Goal: Information Seeking & Learning: Learn about a topic

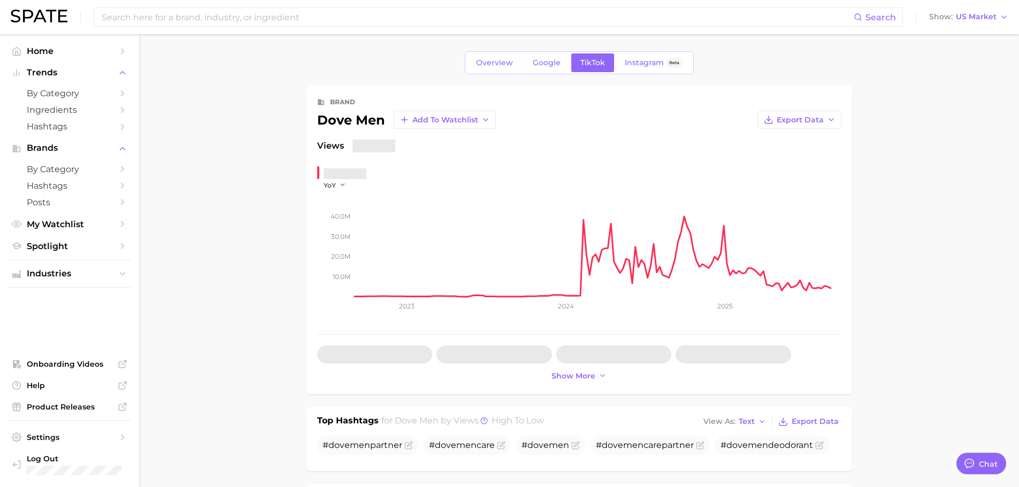
type textarea "x"
click at [343, 183] on icon "button" at bounding box center [342, 184] width 7 height 7
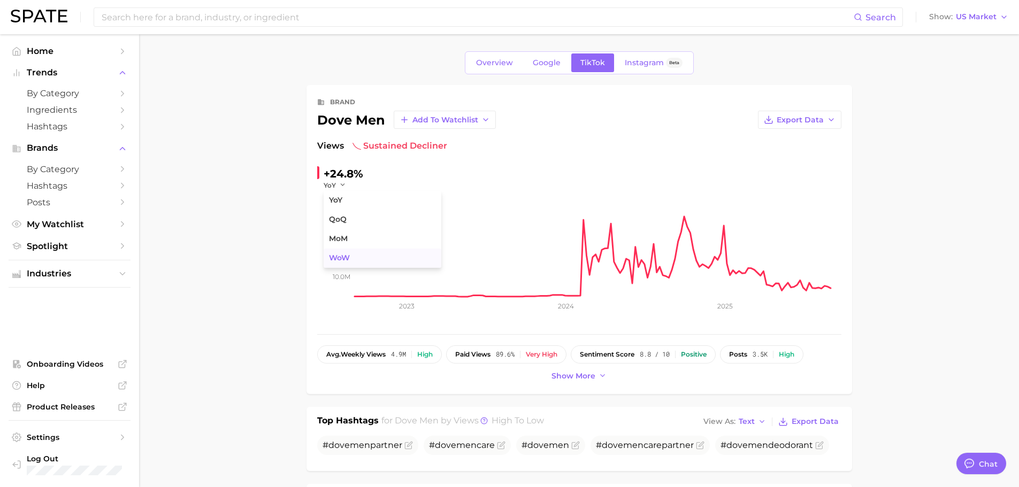
click at [341, 254] on span "WoW" at bounding box center [339, 258] width 21 height 9
click at [264, 17] on input at bounding box center [477, 17] width 753 height 18
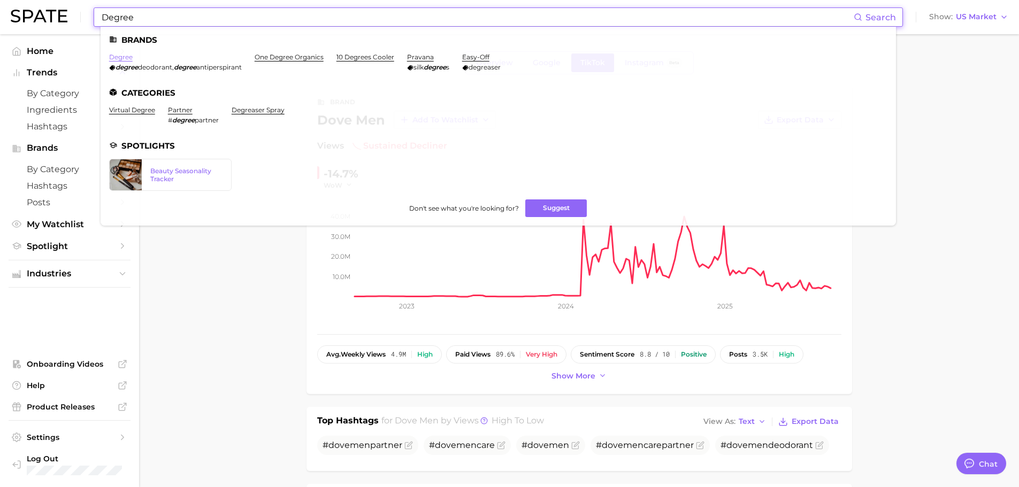
type input "Degree"
click at [128, 59] on link "degree" at bounding box center [121, 57] width 24 height 8
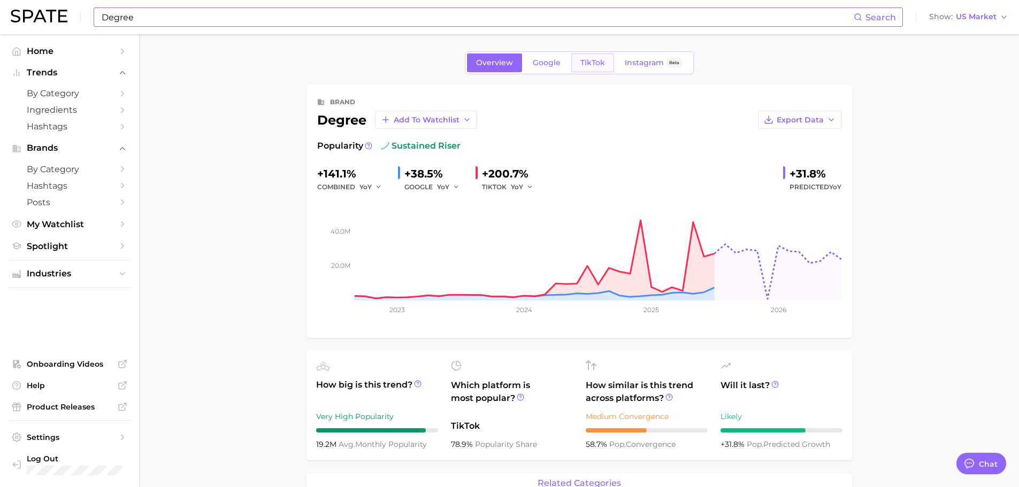
click at [584, 64] on span "TikTok" at bounding box center [592, 62] width 25 height 9
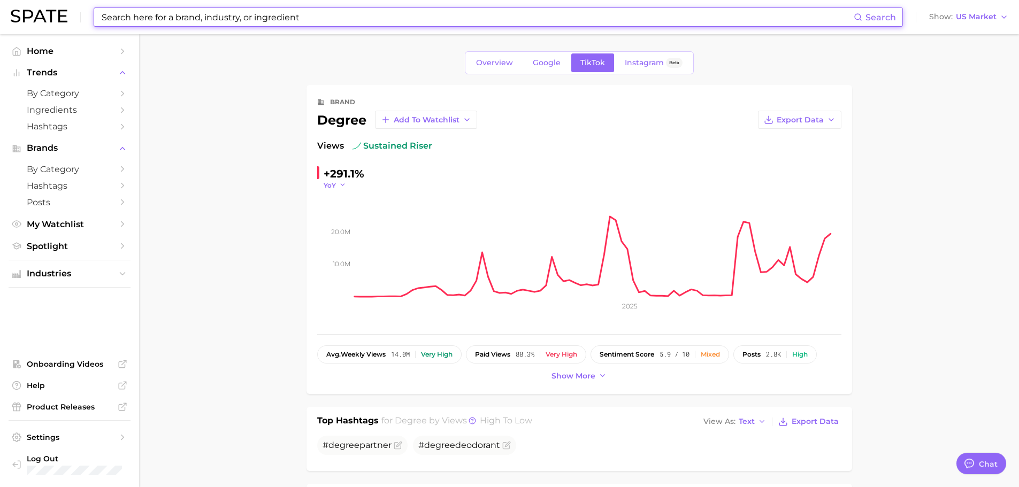
click at [330, 187] on span "YoY" at bounding box center [330, 185] width 12 height 9
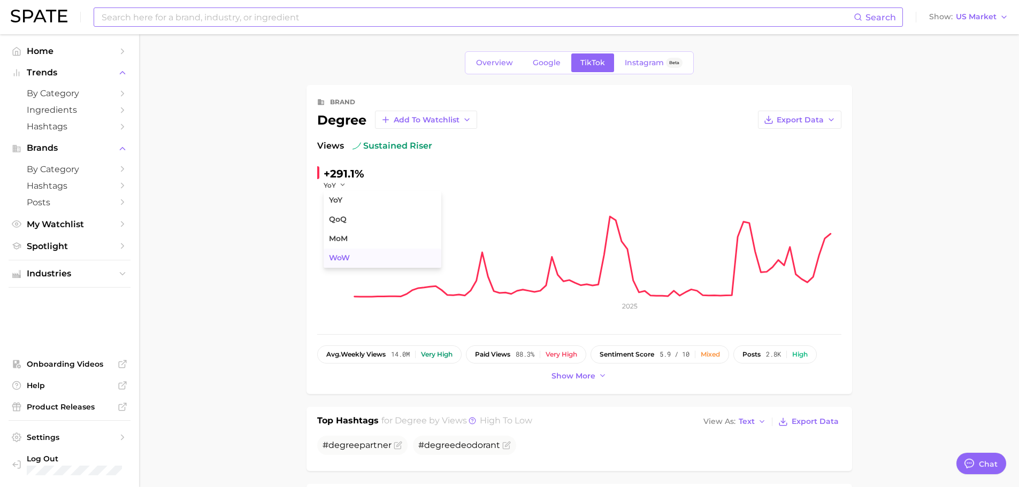
click at [349, 257] on span "WoW" at bounding box center [339, 258] width 21 height 9
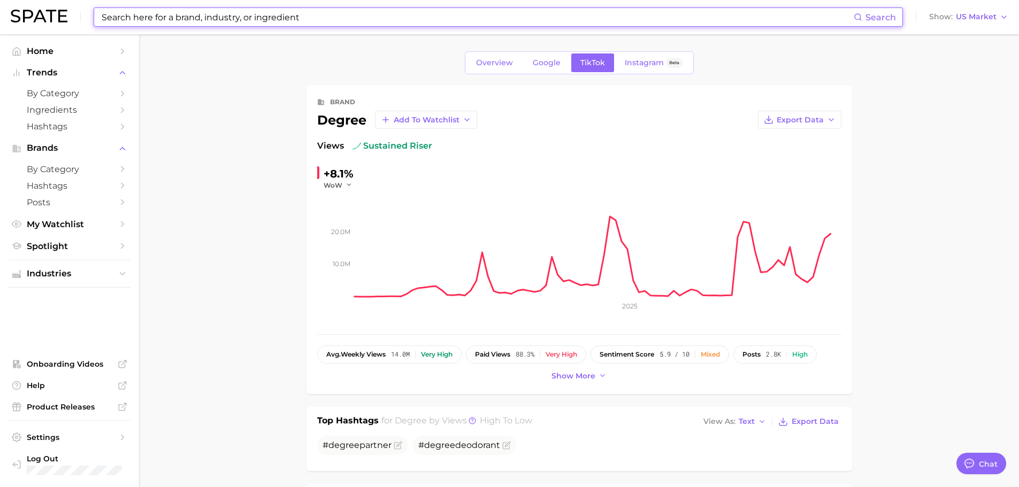
click at [230, 17] on input at bounding box center [477, 17] width 753 height 18
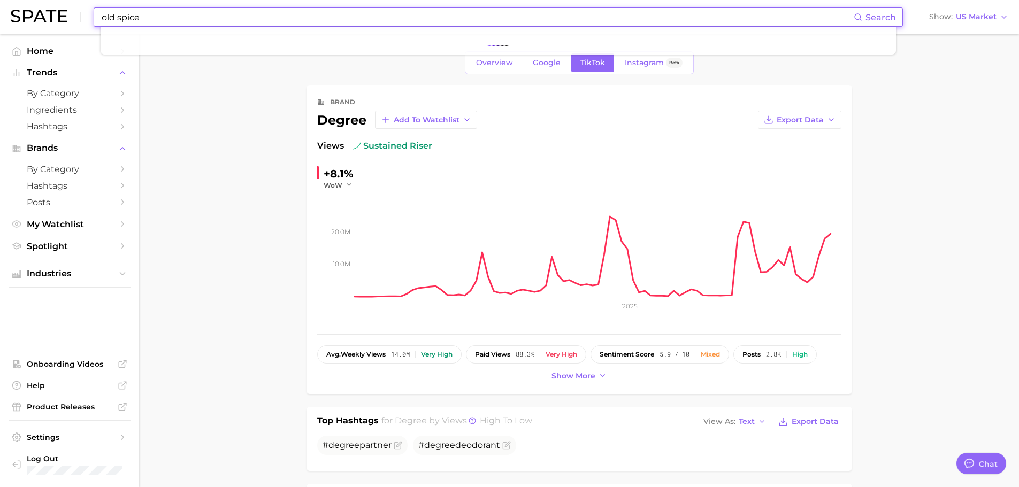
type input "old spice"
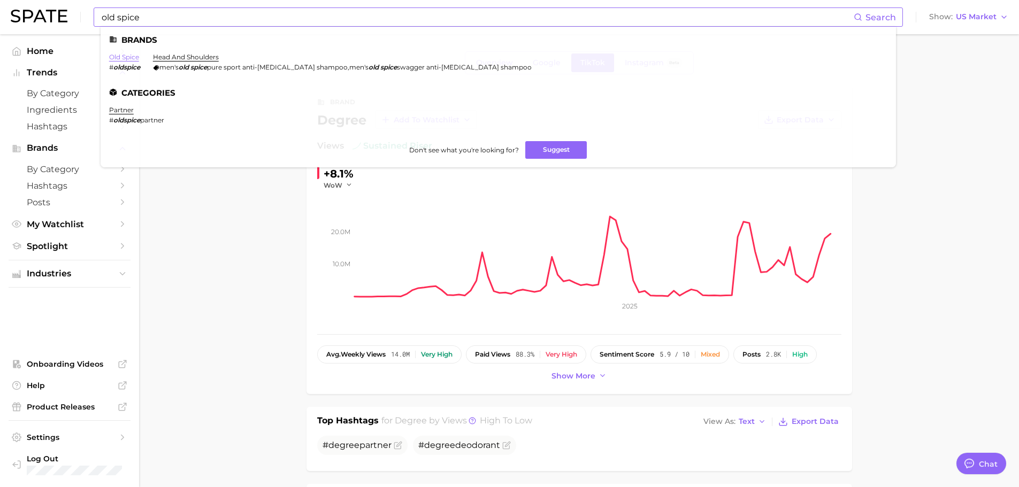
click at [132, 59] on link "old spice" at bounding box center [124, 57] width 30 height 8
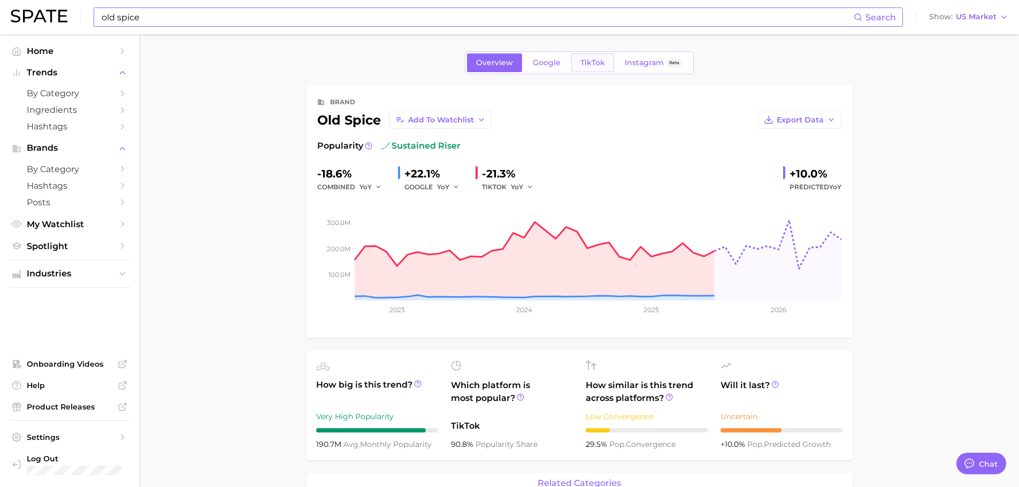
click at [596, 59] on span "TikTok" at bounding box center [592, 62] width 25 height 9
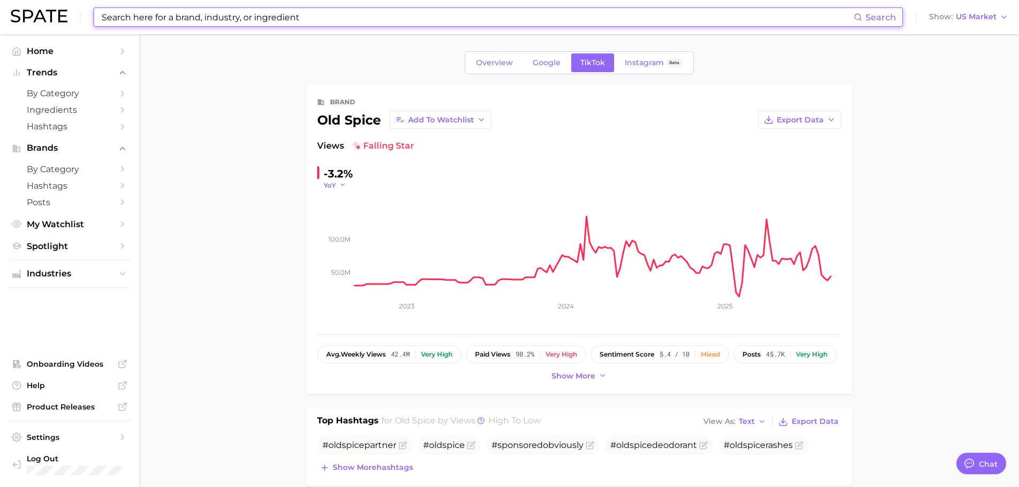
click at [339, 185] on icon "button" at bounding box center [342, 184] width 7 height 7
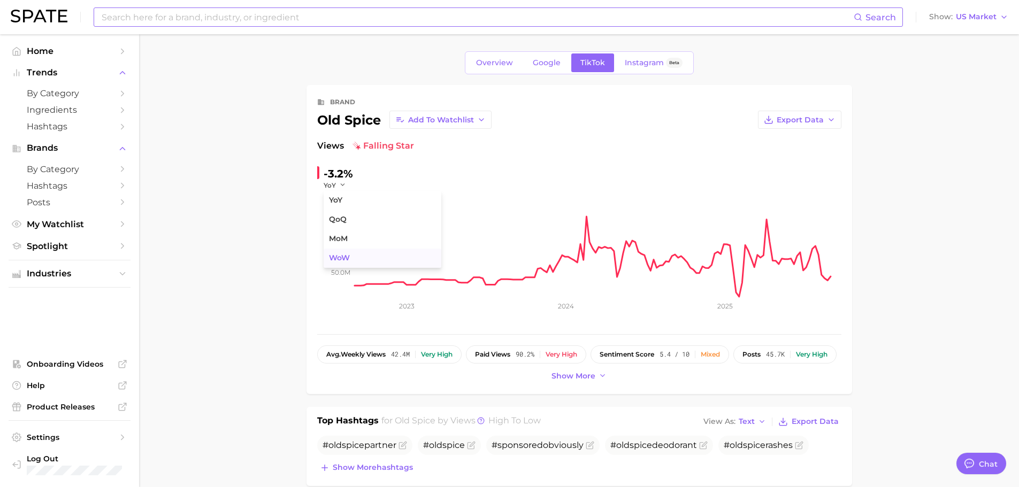
click at [329, 251] on button "WoW" at bounding box center [383, 258] width 118 height 19
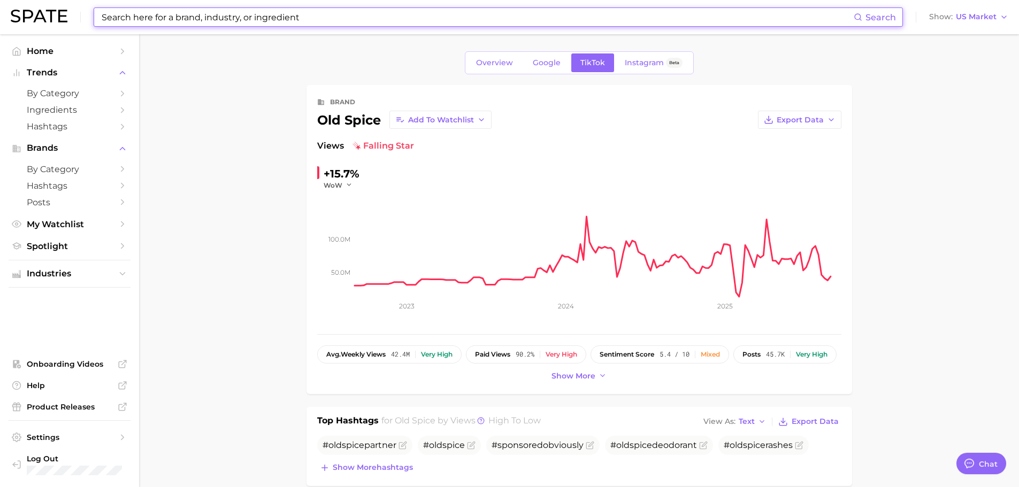
click at [265, 19] on input at bounding box center [477, 17] width 753 height 18
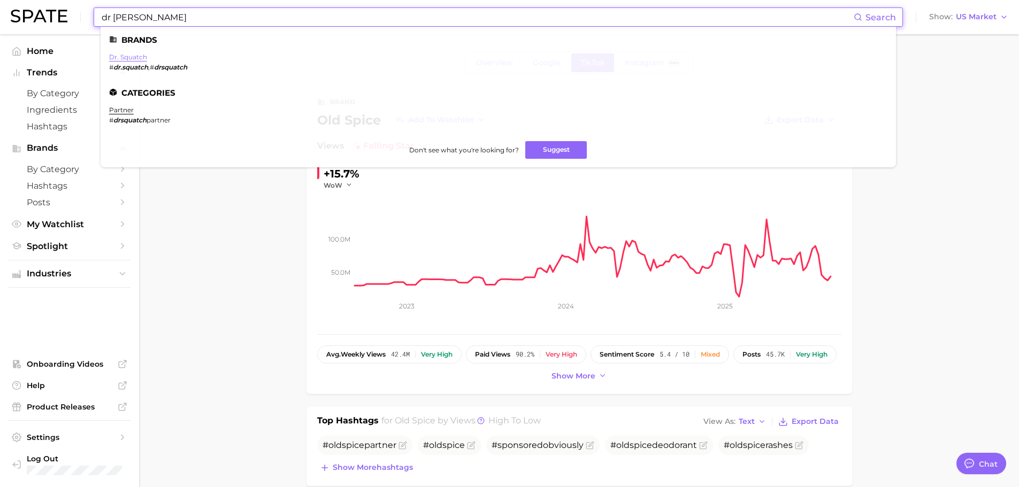
type input "dr squatch"
click at [133, 55] on link "dr. squatch" at bounding box center [128, 57] width 38 height 8
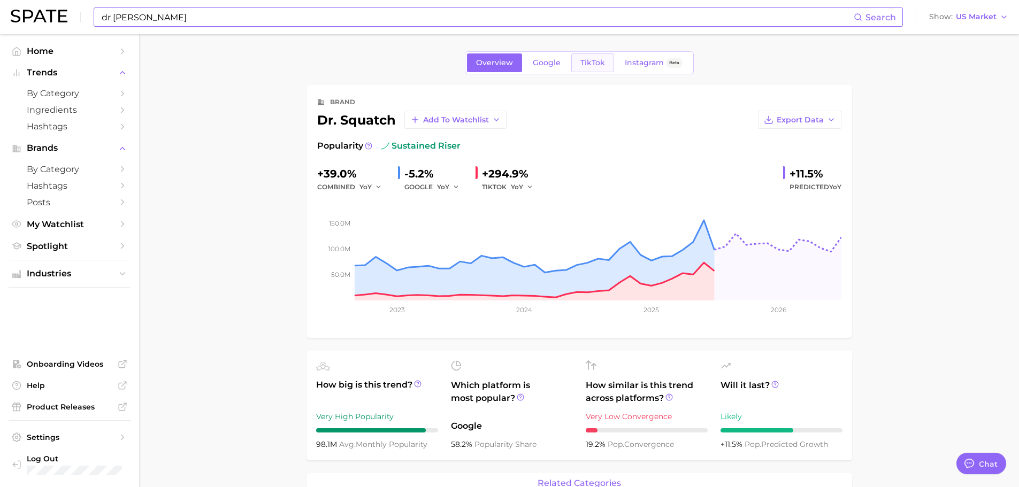
click at [600, 71] on link "TikTok" at bounding box center [592, 62] width 43 height 19
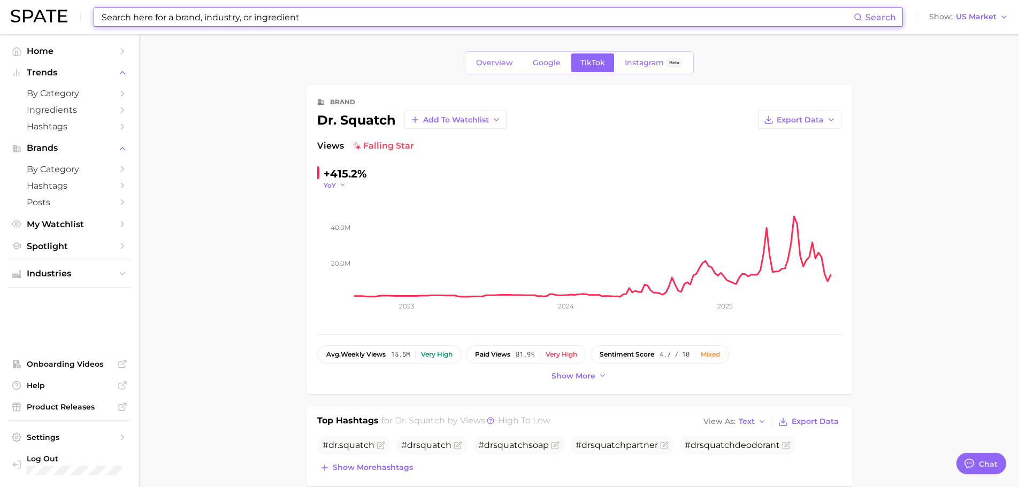
click at [334, 188] on span "YoY" at bounding box center [330, 185] width 12 height 9
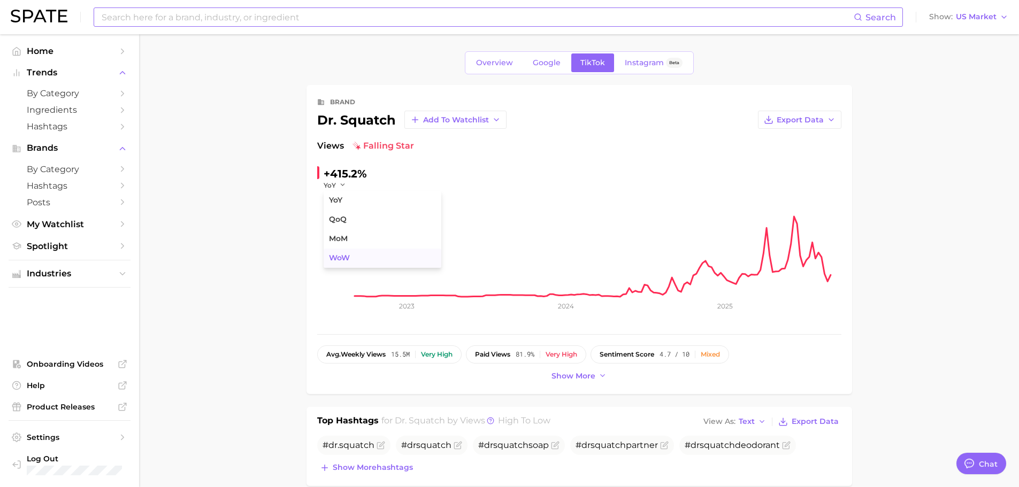
click at [334, 254] on span "WoW" at bounding box center [339, 258] width 21 height 9
click at [837, 276] on rect at bounding box center [598, 243] width 487 height 107
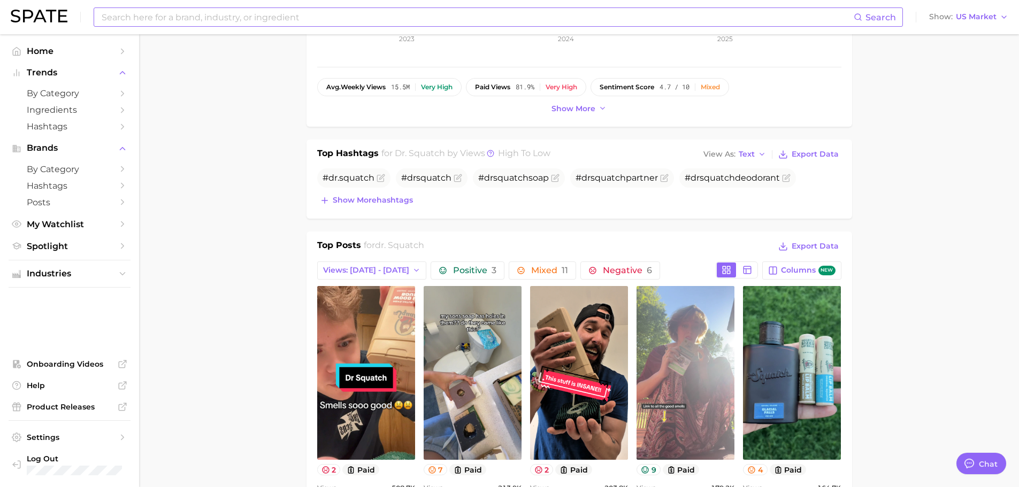
scroll to position [481, 0]
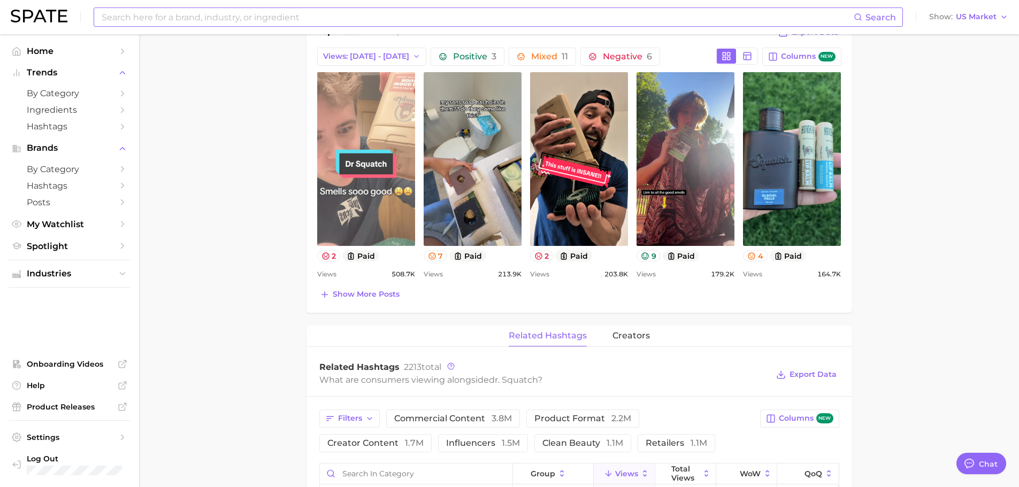
click at [387, 140] on link "view post on TikTok" at bounding box center [366, 159] width 98 height 174
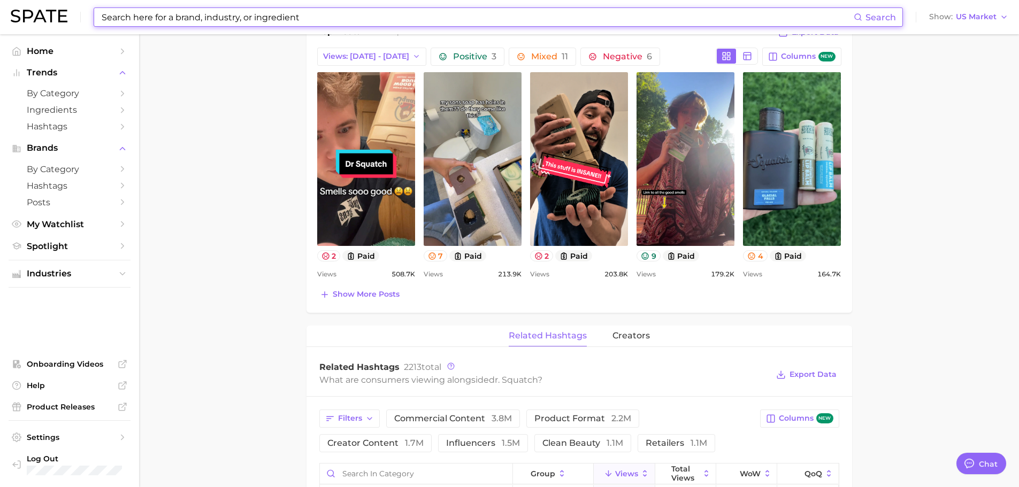
click at [267, 25] on input at bounding box center [477, 17] width 753 height 18
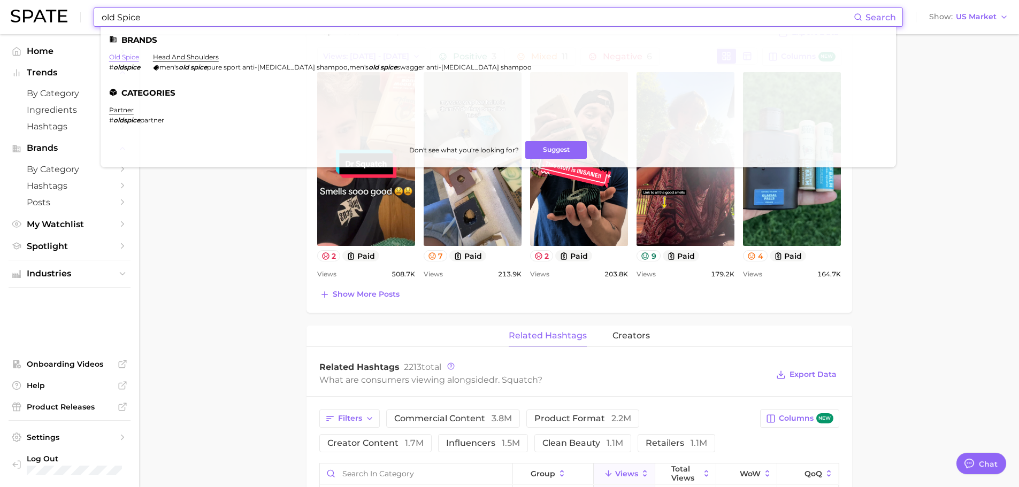
type input "old Spice"
click at [132, 54] on link "old spice" at bounding box center [124, 57] width 30 height 8
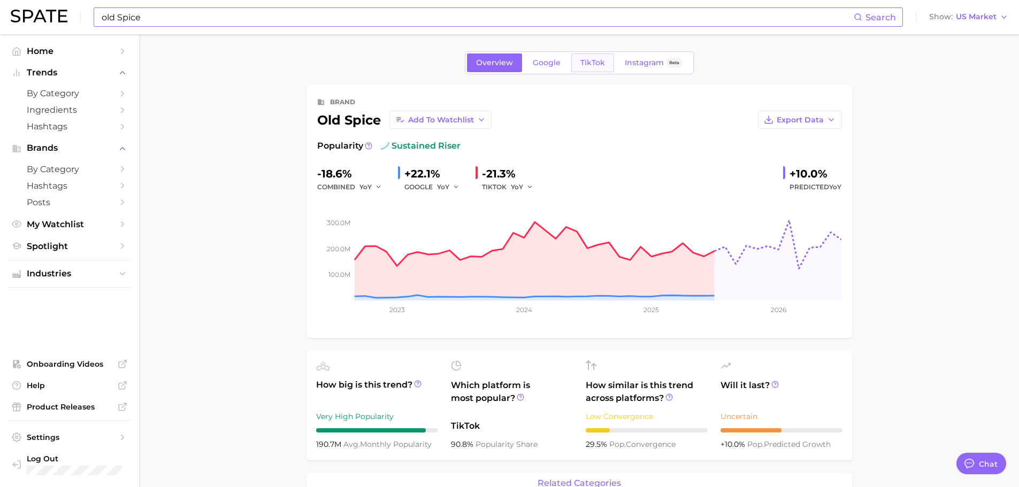
click at [597, 56] on link "TikTok" at bounding box center [592, 62] width 43 height 19
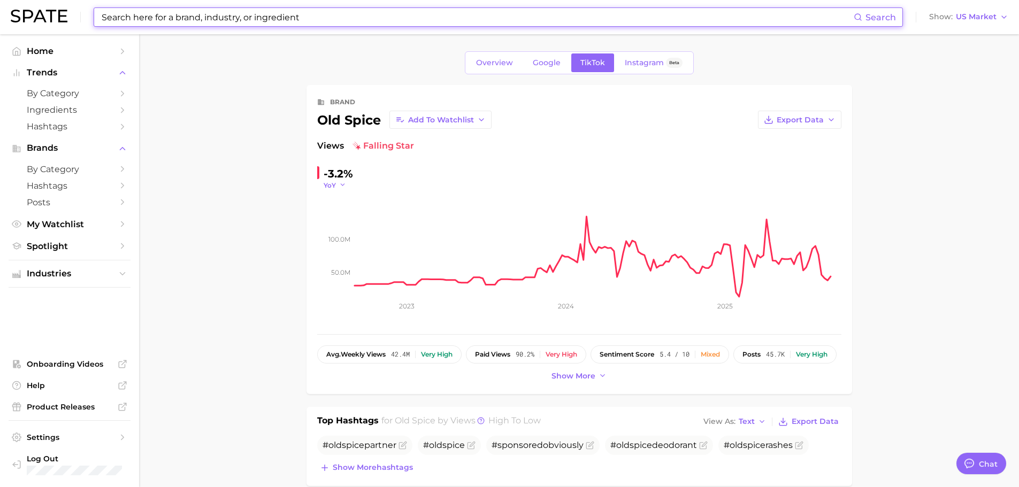
click at [333, 187] on span "YoY" at bounding box center [330, 185] width 12 height 9
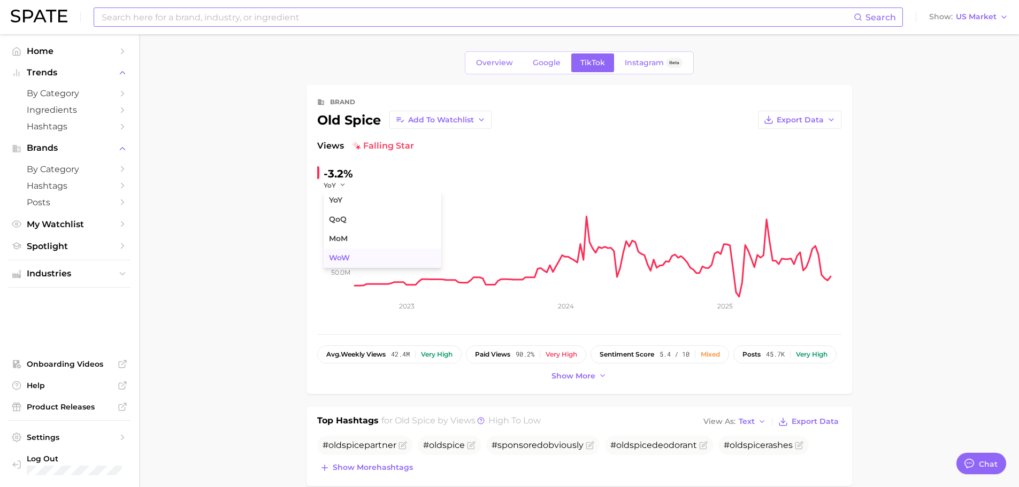
drag, startPoint x: 338, startPoint y: 251, endPoint x: 367, endPoint y: 257, distance: 30.0
click at [339, 251] on button "WoW" at bounding box center [383, 258] width 118 height 19
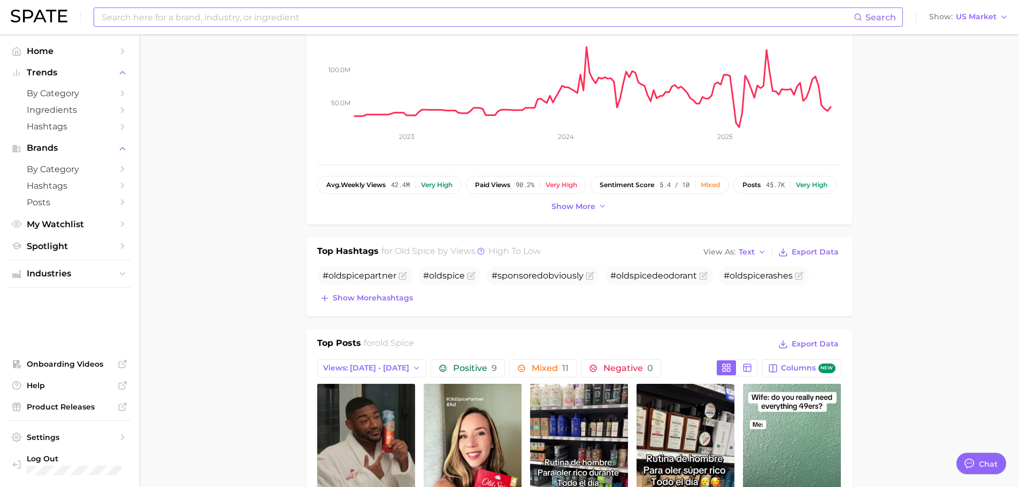
scroll to position [428, 0]
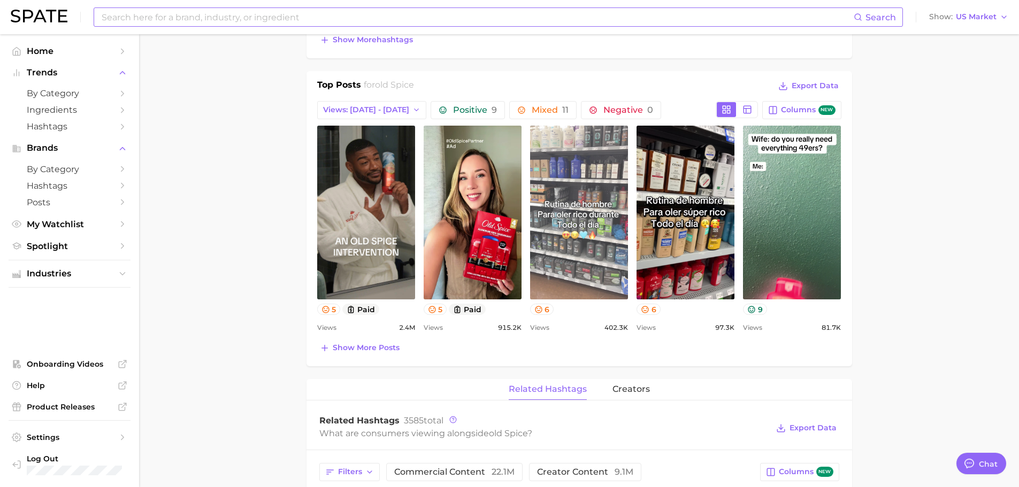
click at [614, 239] on link "view post on TikTok" at bounding box center [579, 213] width 98 height 174
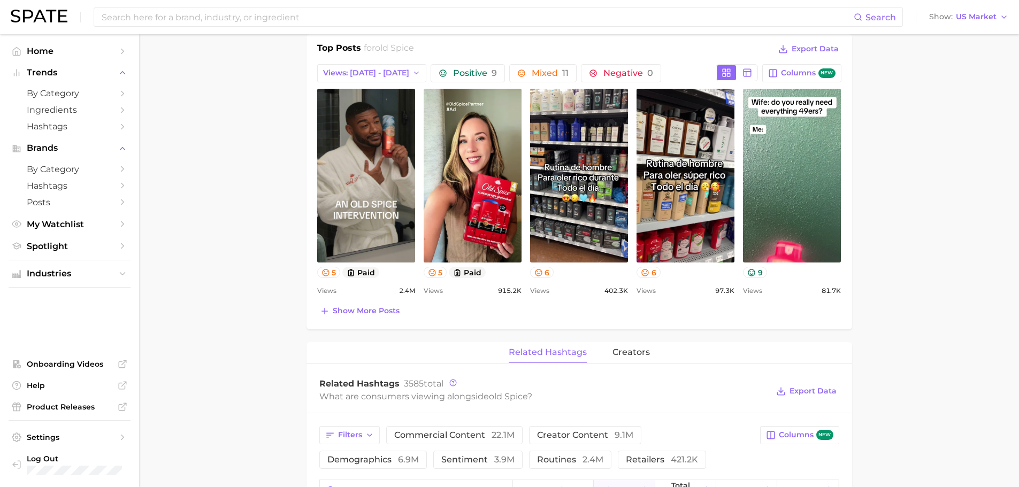
scroll to position [535, 0]
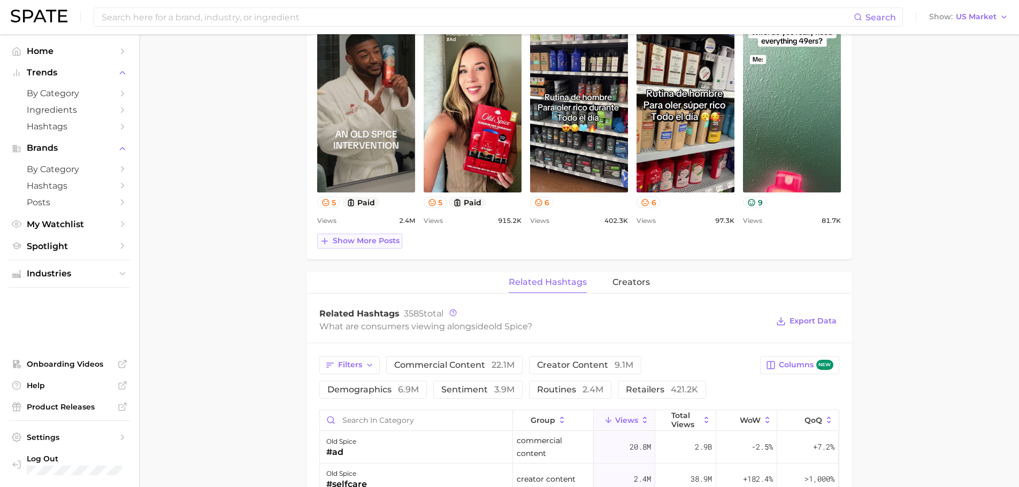
click at [377, 245] on span "Show more posts" at bounding box center [366, 240] width 67 height 9
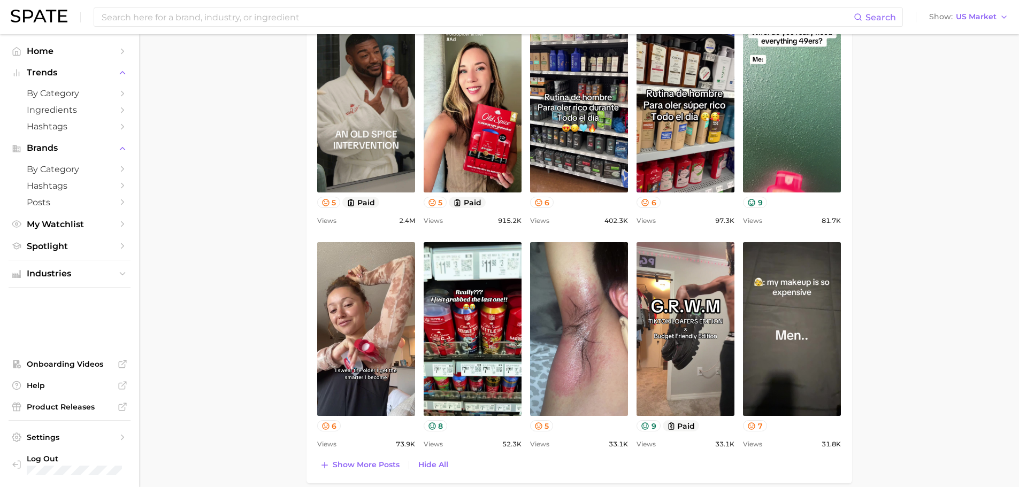
scroll to position [0, 0]
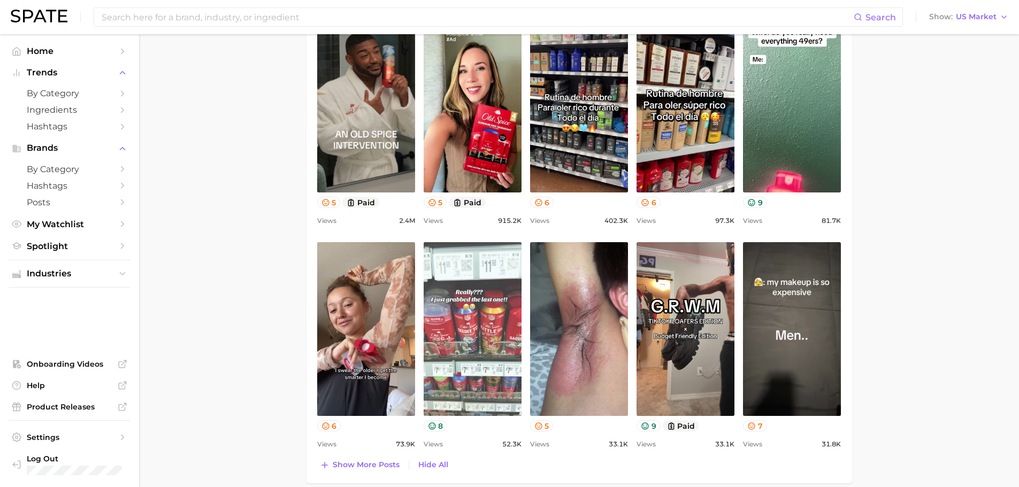
click at [456, 327] on link "view post on TikTok" at bounding box center [473, 329] width 98 height 174
